Goal: Browse casually: Explore the website without a specific task or goal

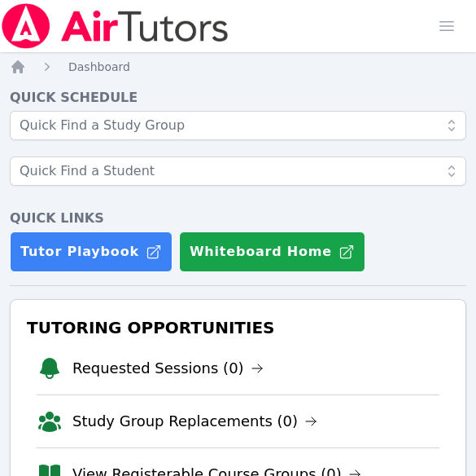
click at [31, 311] on div "Tutoring Opportunities Requested Sessions (0) Study Group Replacements (0) View…" at bounding box center [238, 433] width 457 height 268
click at [277, 64] on nav "Home Dashboard" at bounding box center [238, 67] width 457 height 16
drag, startPoint x: 0, startPoint y: 0, endPoint x: 277, endPoint y: 64, distance: 284.1
click at [277, 64] on nav "Home Dashboard" at bounding box center [238, 67] width 457 height 16
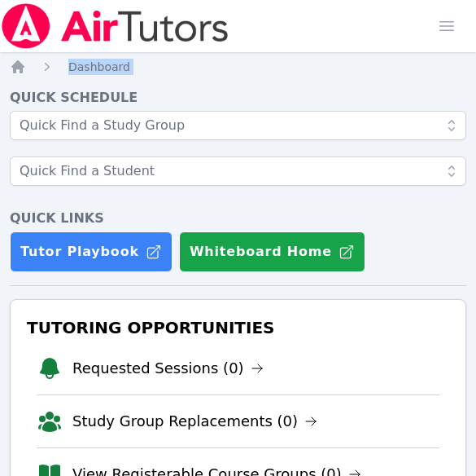
click at [277, 64] on nav "Home Dashboard" at bounding box center [238, 67] width 457 height 16
